Goal: Check status

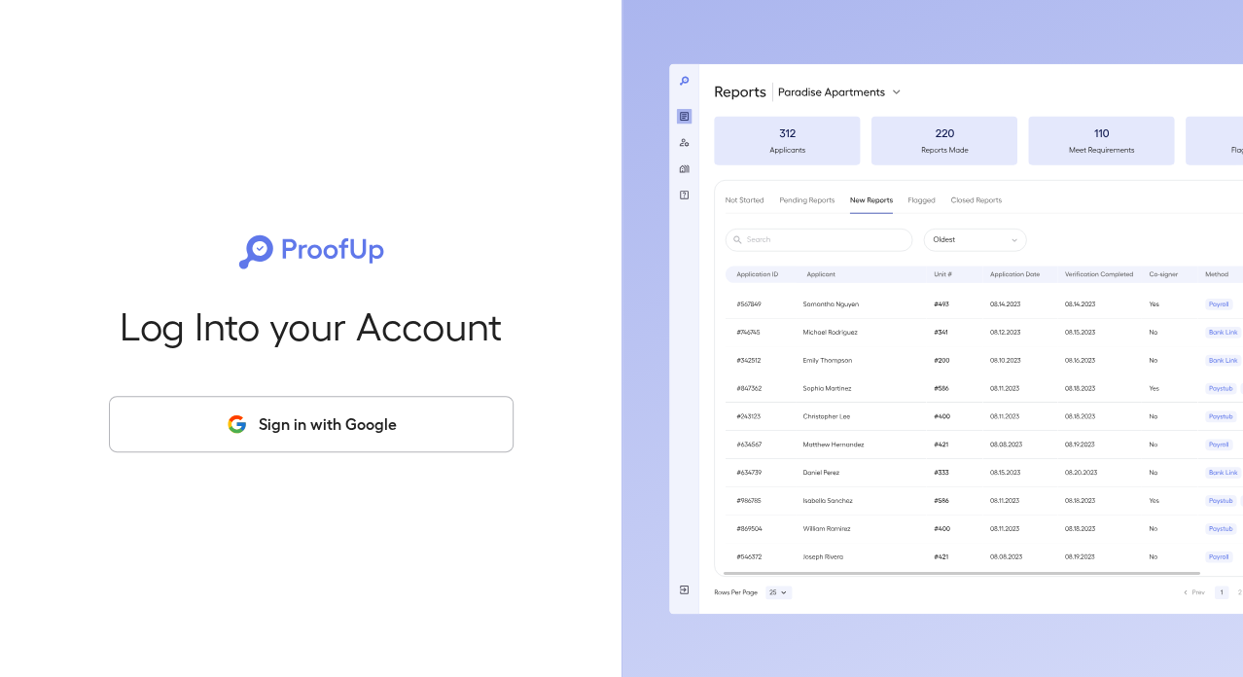
click at [303, 435] on button "Sign in with Google" at bounding box center [311, 424] width 405 height 56
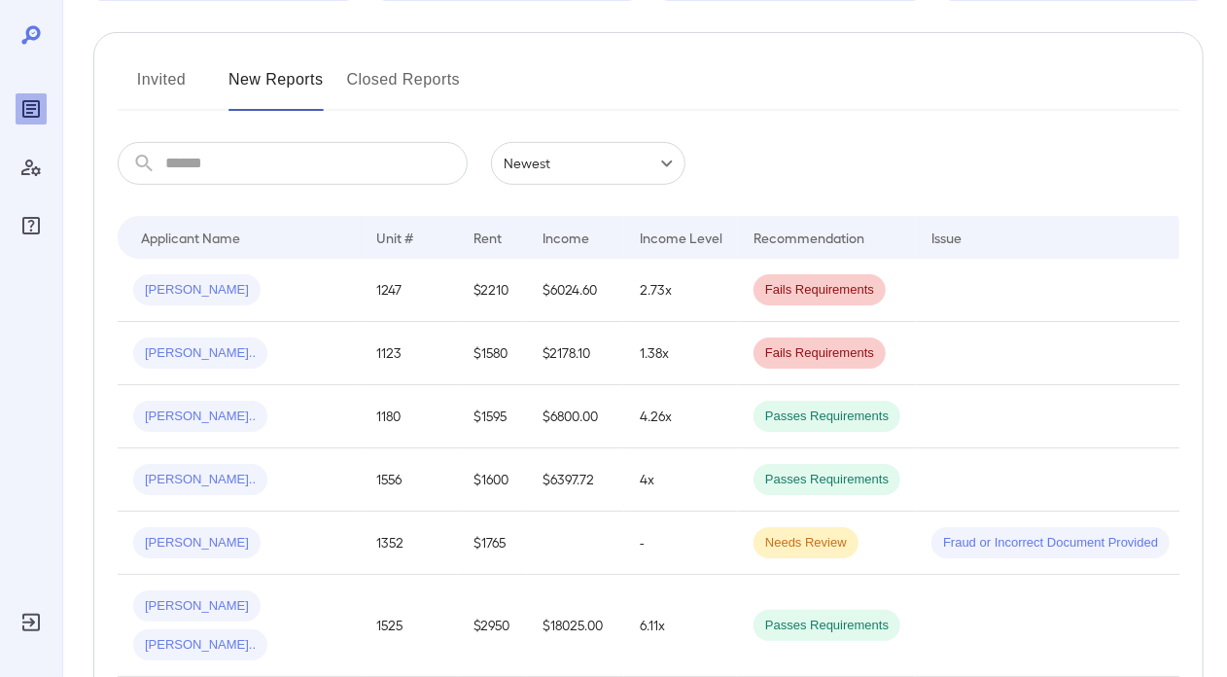
scroll to position [292, 0]
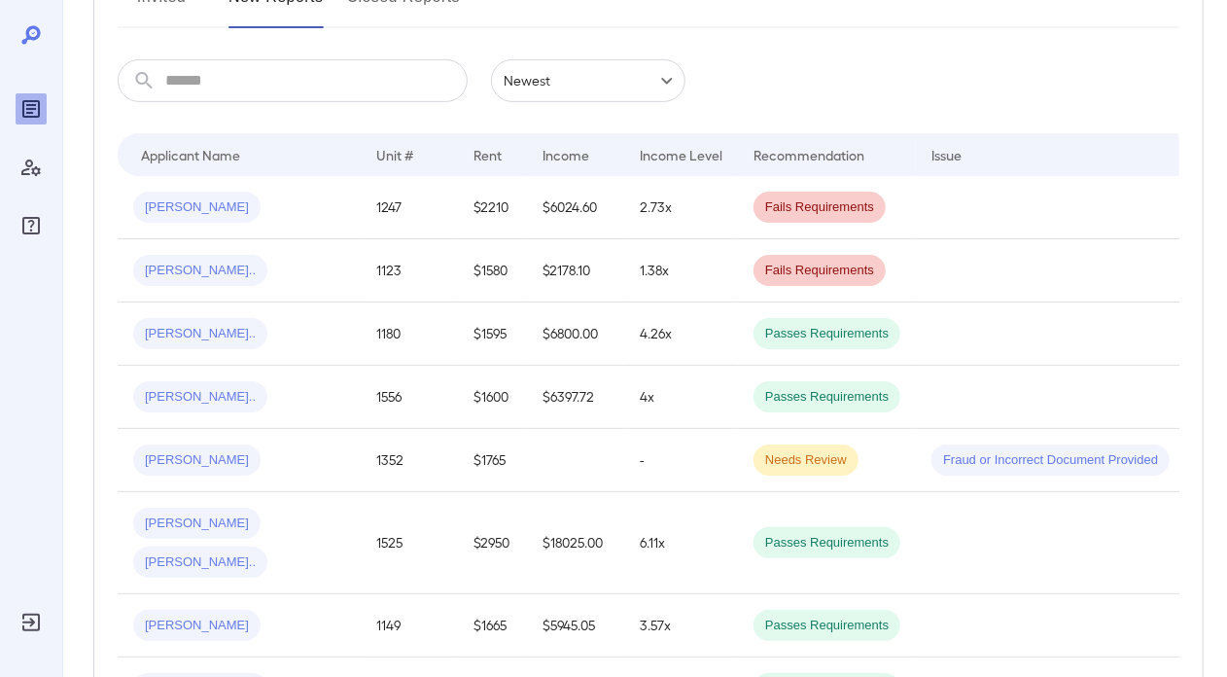
click at [246, 469] on div "[PERSON_NAME]" at bounding box center [239, 459] width 212 height 31
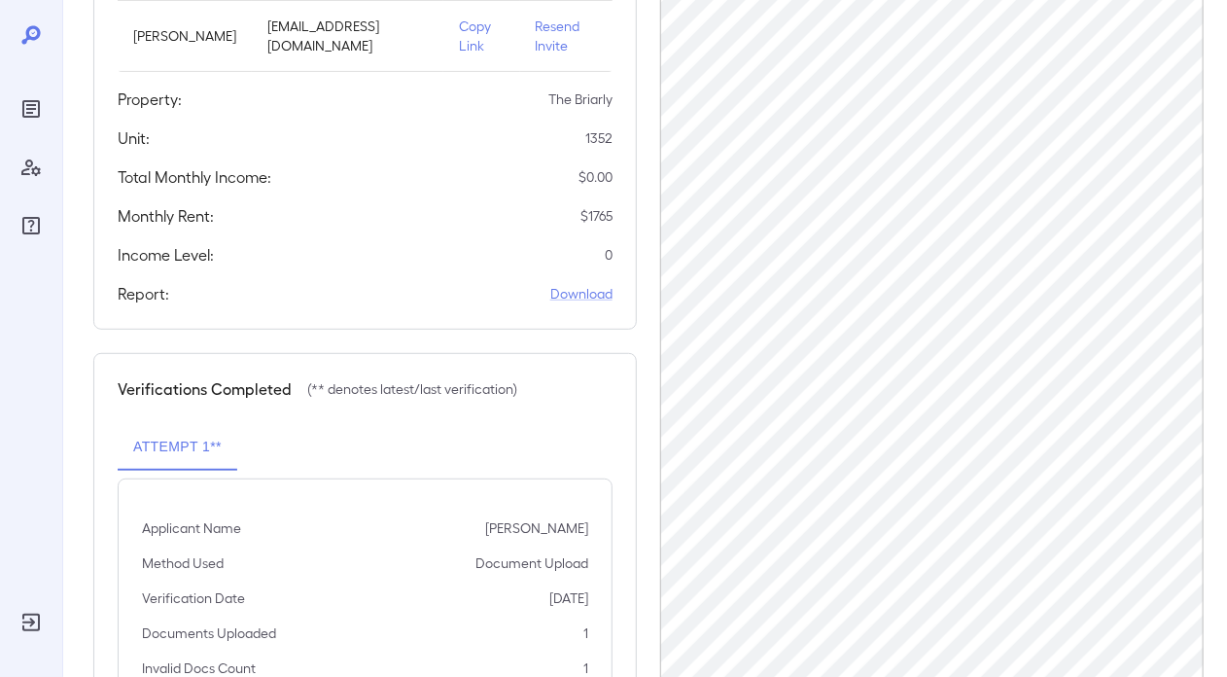
scroll to position [422, 0]
